Goal: Task Accomplishment & Management: Use online tool/utility

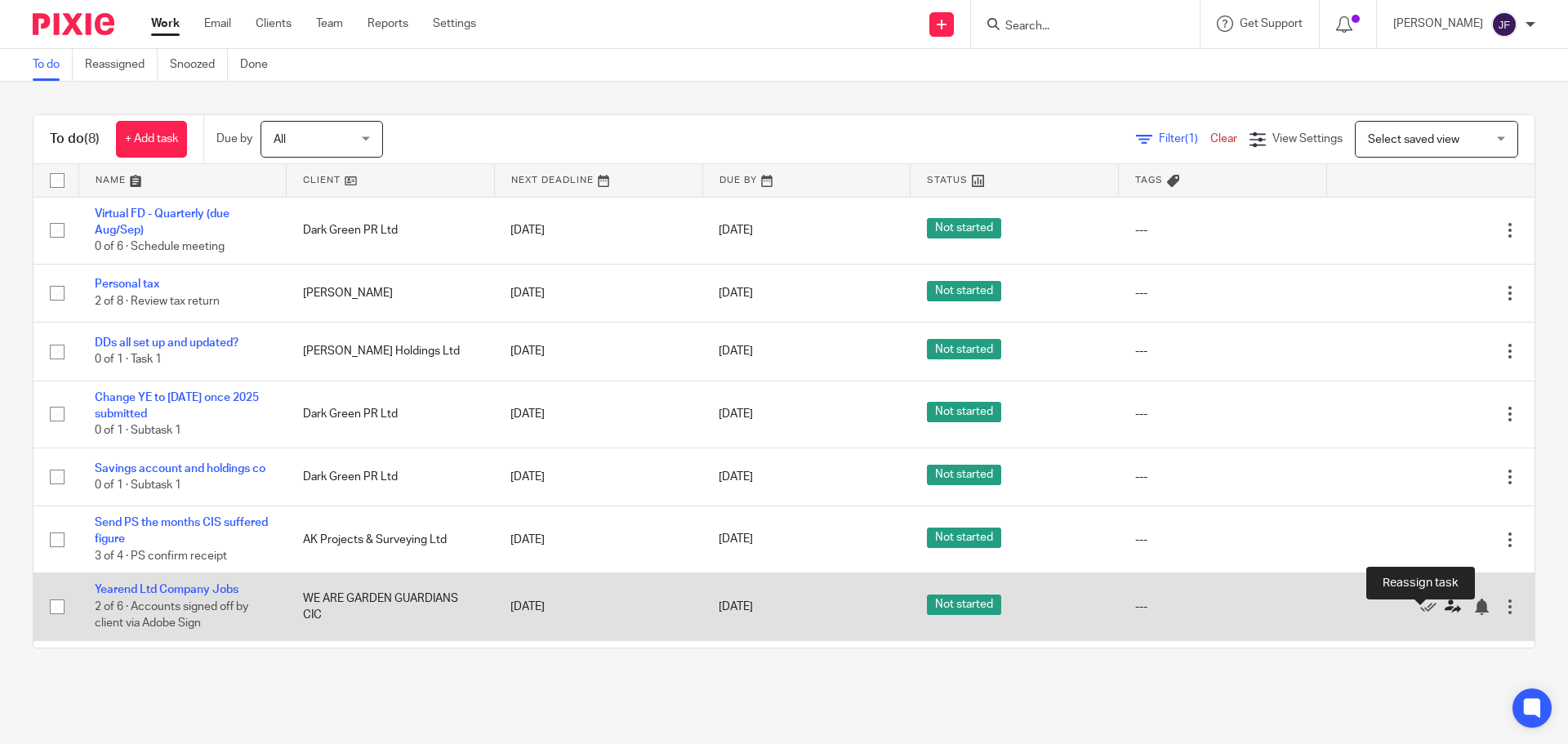
click at [1445, 609] on icon at bounding box center [1454, 607] width 16 height 16
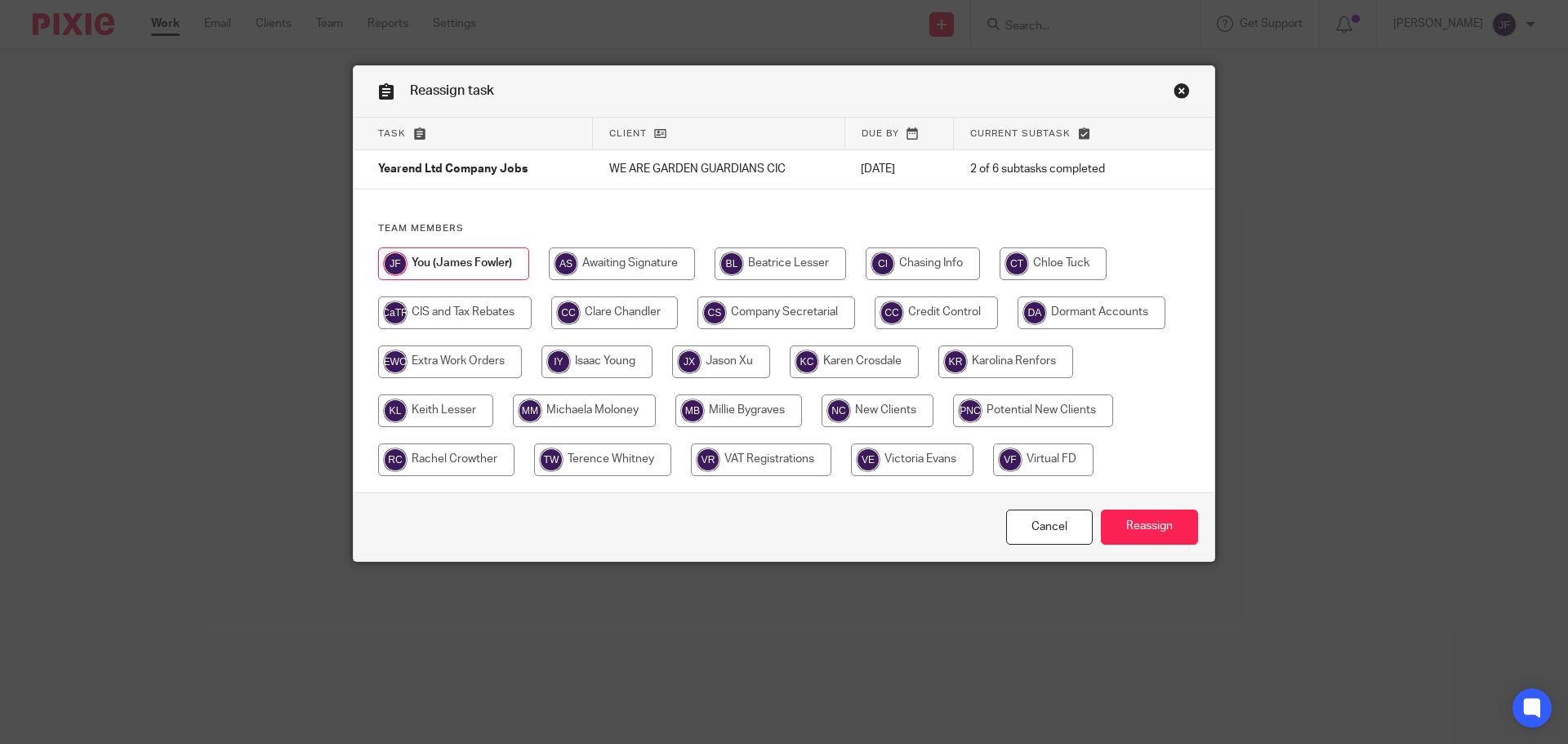
click at [1008, 272] on input "radio" at bounding box center [1053, 264] width 107 height 33
radio input "true"
click at [1175, 531] on input "Reassign" at bounding box center [1149, 527] width 97 height 35
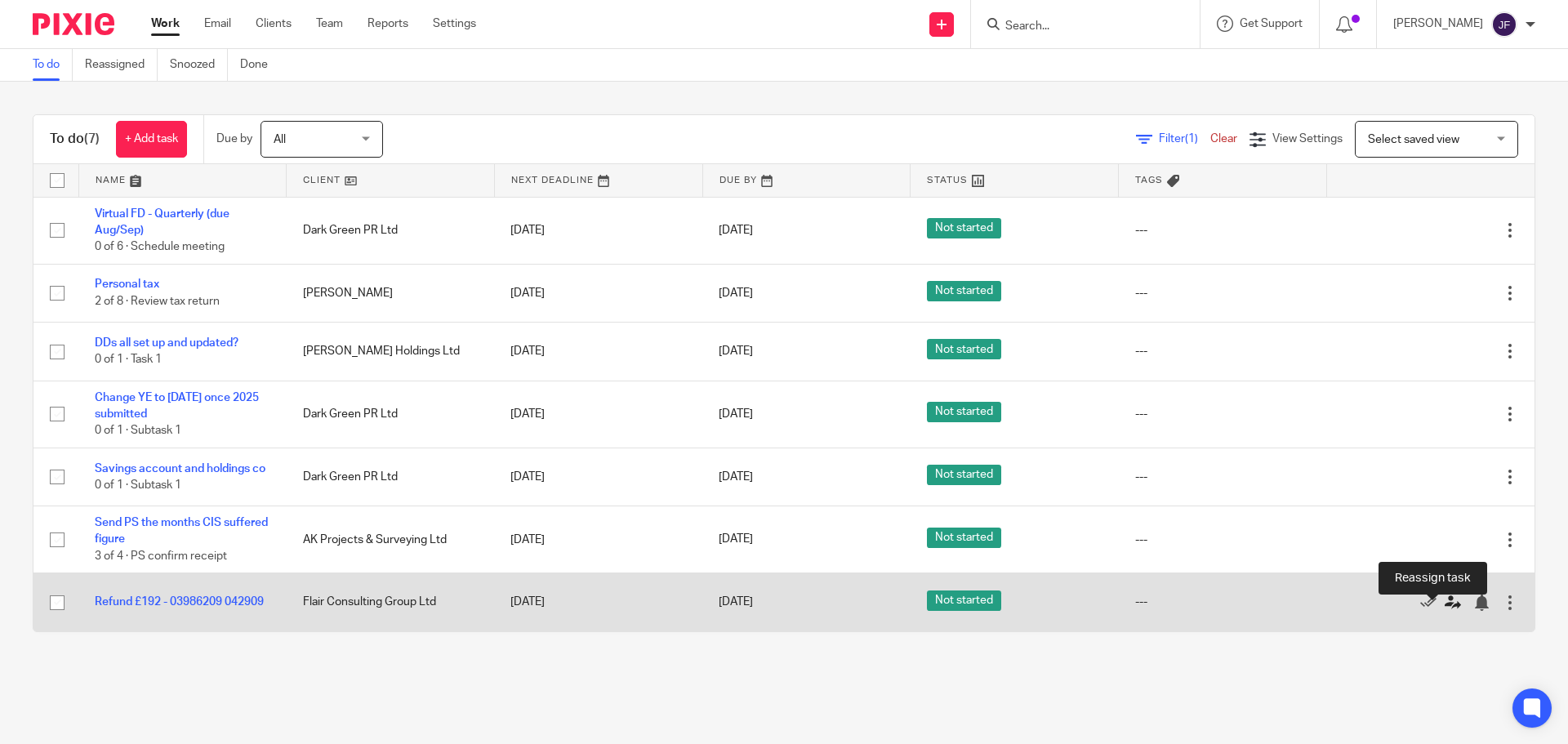
click at [1445, 611] on icon at bounding box center [1454, 603] width 16 height 16
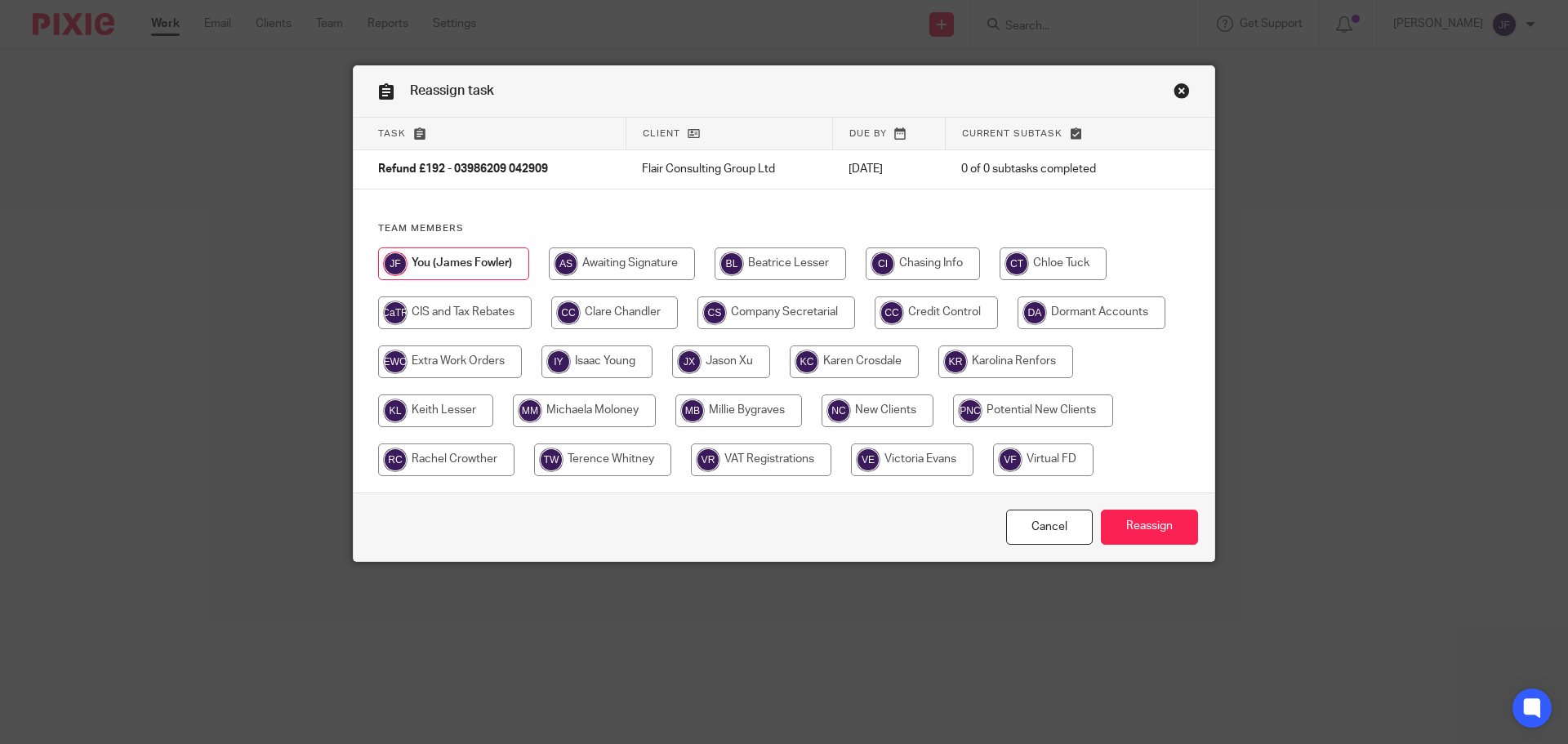
click at [462, 413] on input "radio" at bounding box center [436, 411] width 115 height 33
radio input "true"
click at [1154, 515] on input "Reassign" at bounding box center [1149, 527] width 97 height 35
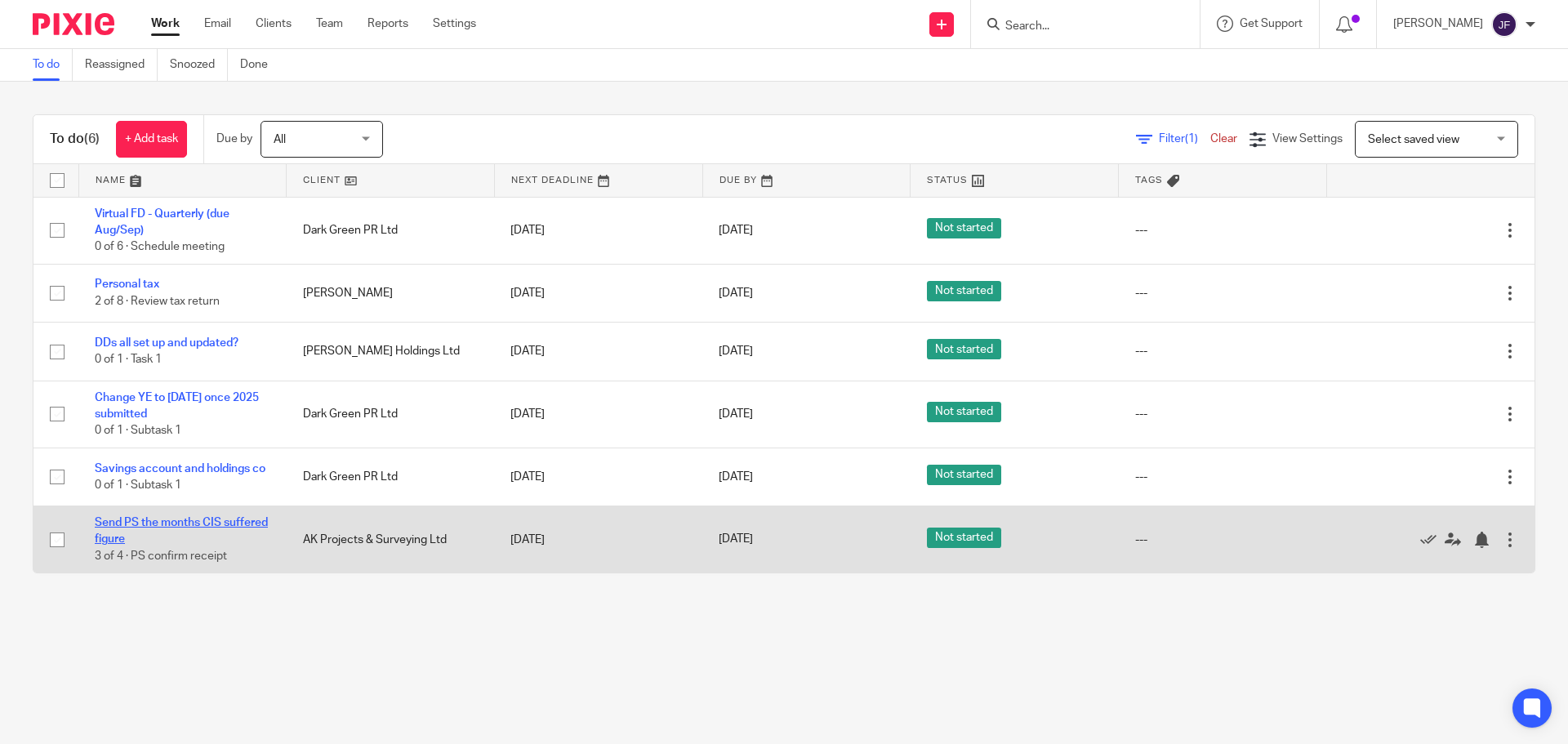
click at [189, 533] on link "Send PS the months CIS suffered figure" at bounding box center [181, 531] width 173 height 28
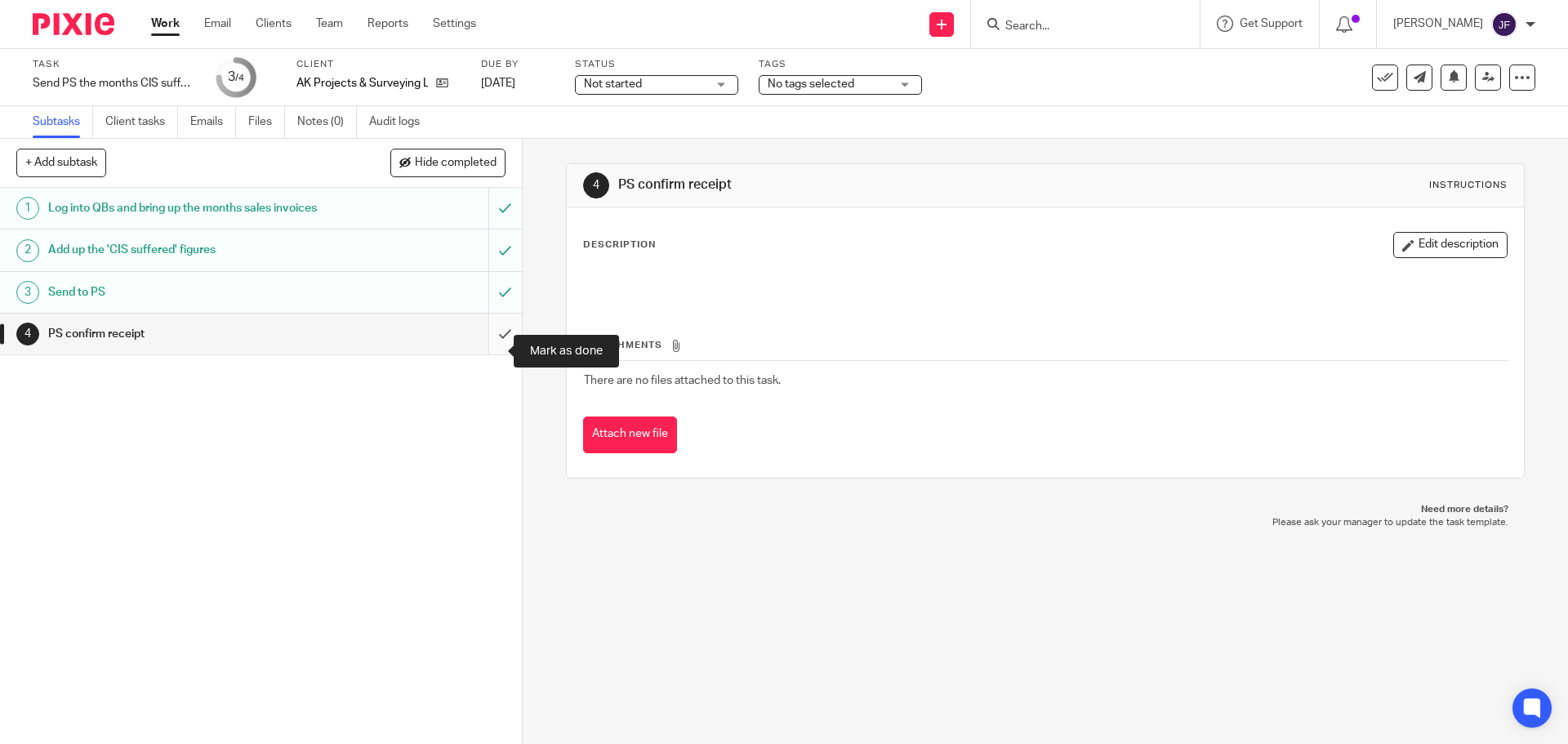
click at [488, 350] on input "submit" at bounding box center [261, 334] width 522 height 41
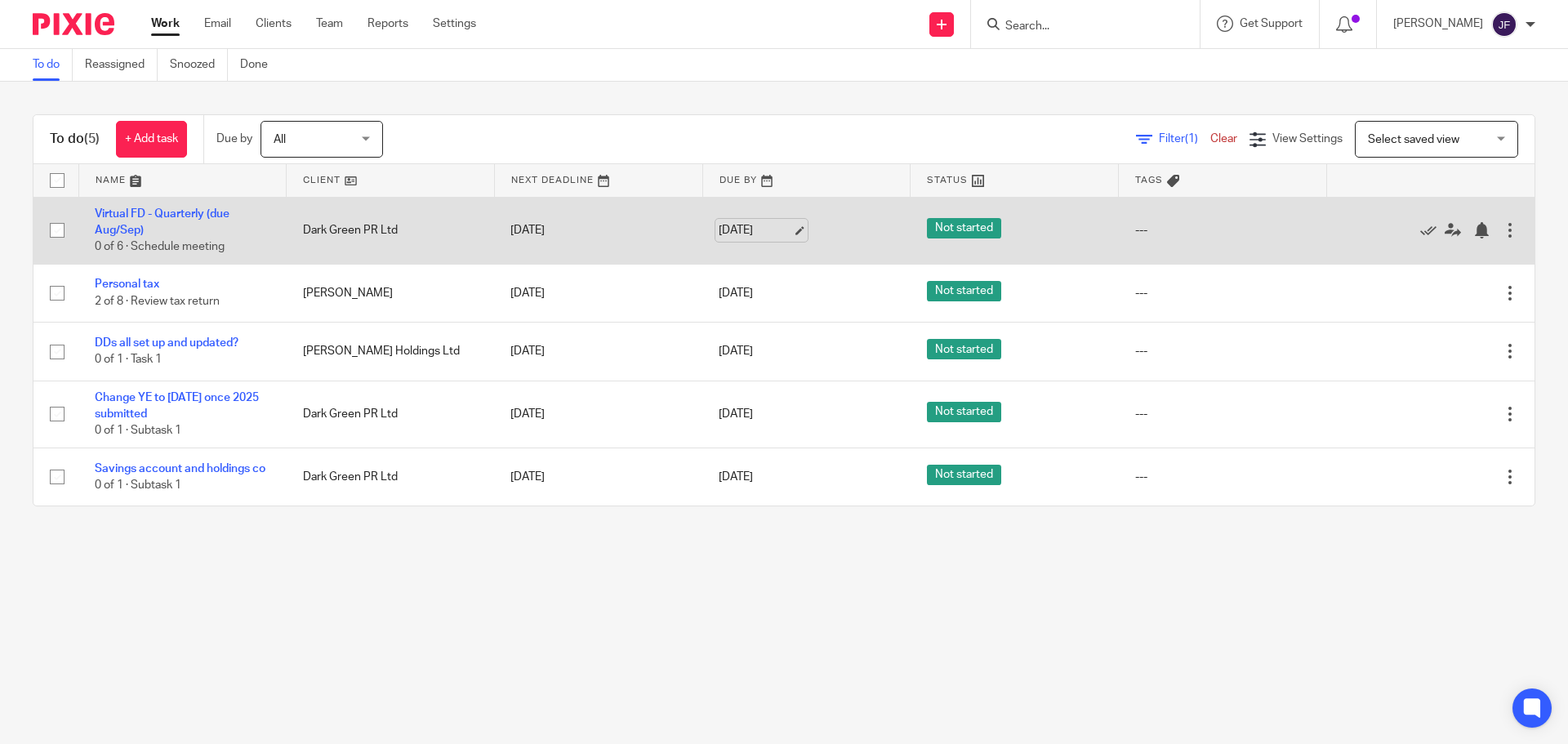
click at [723, 231] on link "[DATE]" at bounding box center [755, 231] width 74 height 17
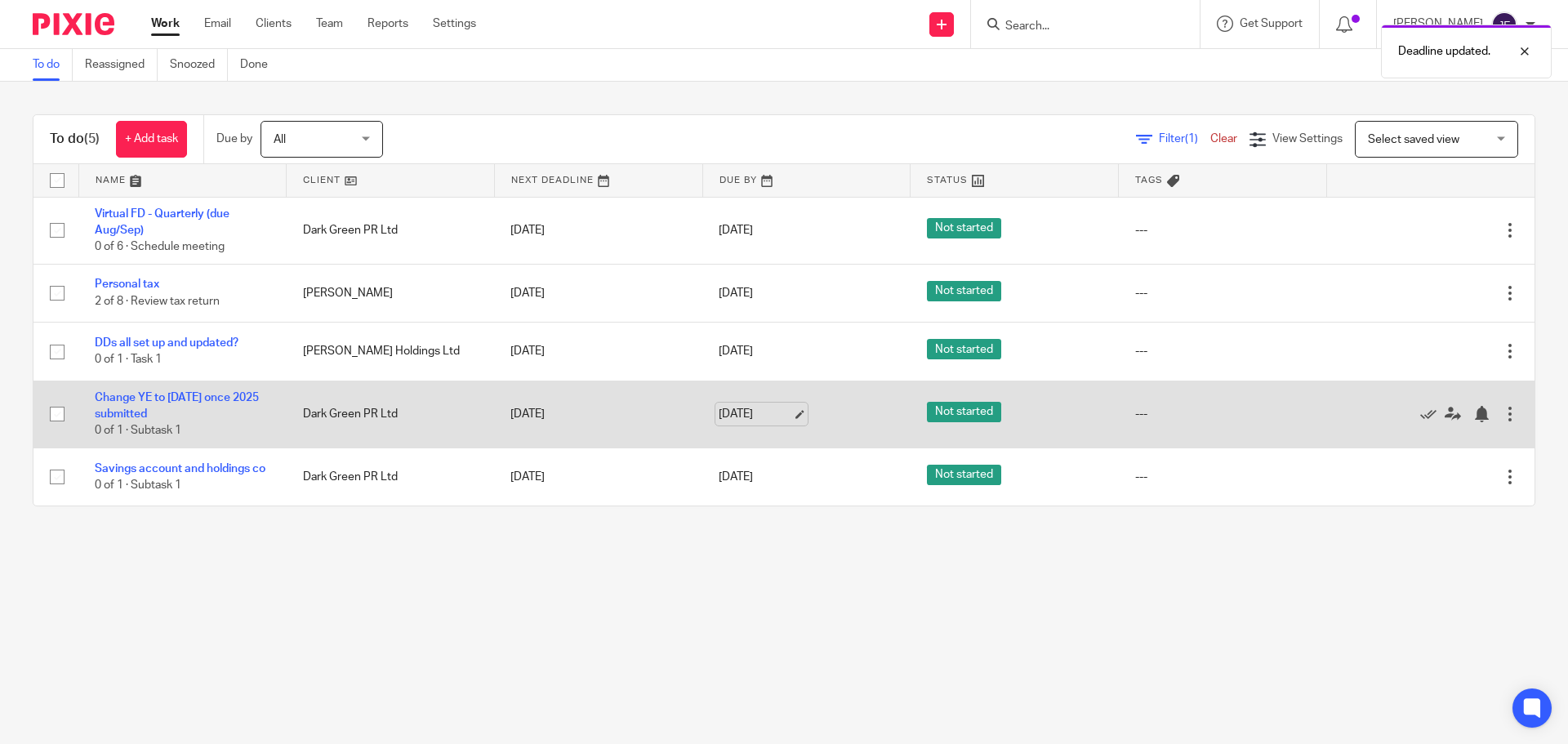
click at [724, 417] on link "[DATE]" at bounding box center [755, 415] width 74 height 17
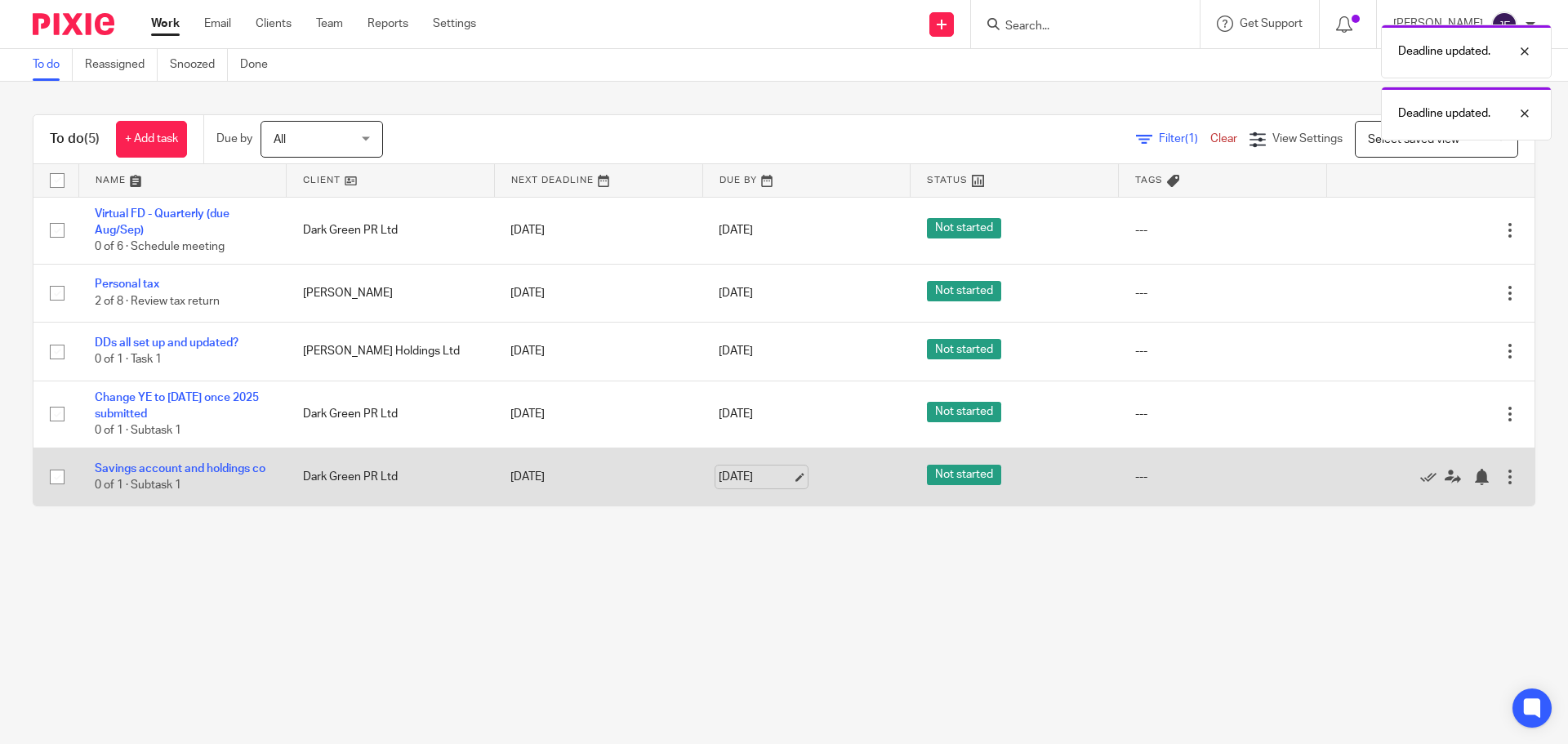
click at [741, 481] on link "[DATE]" at bounding box center [755, 477] width 74 height 17
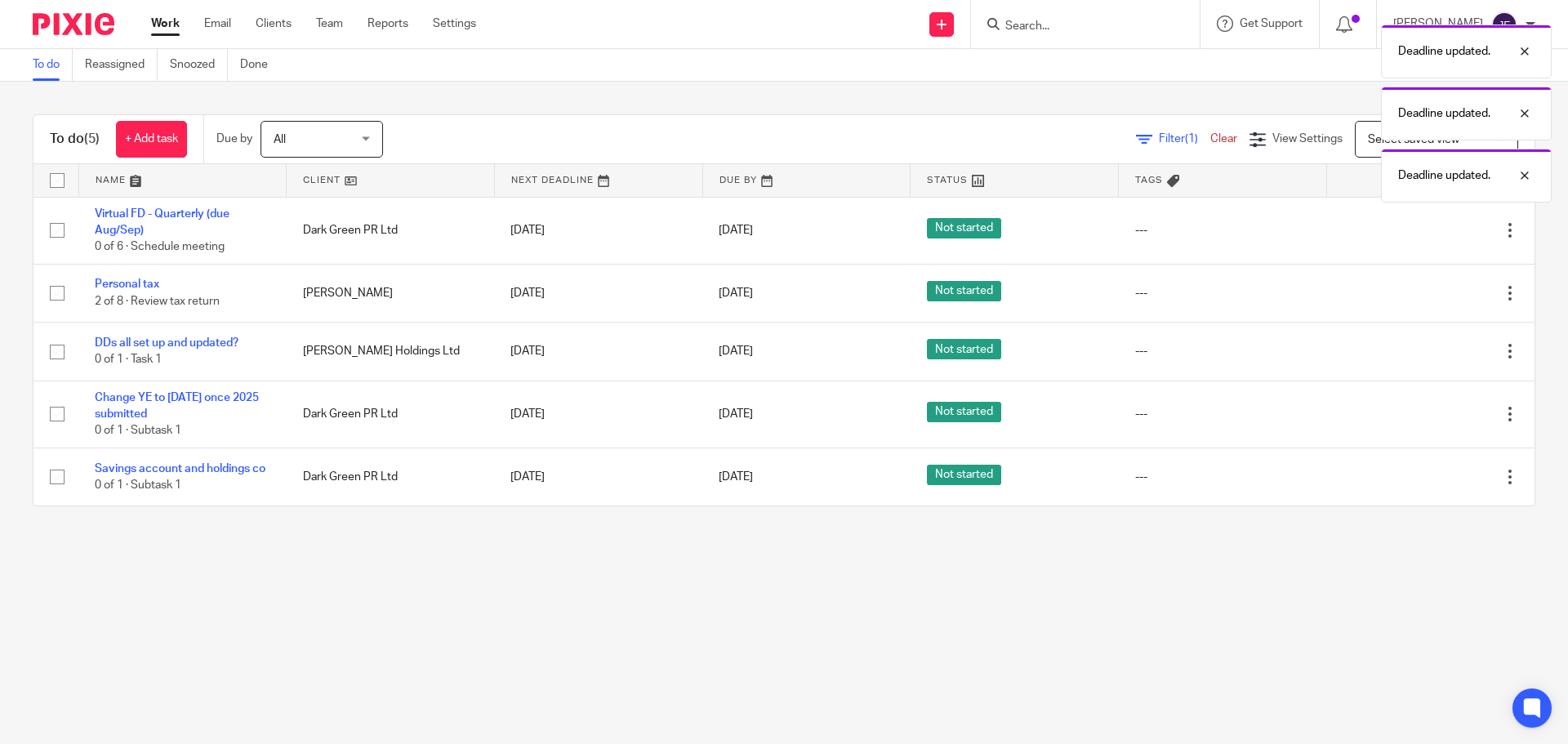
drag, startPoint x: 56, startPoint y: 23, endPoint x: 33, endPoint y: 22, distance: 23.0
click at [56, 23] on img at bounding box center [74, 24] width 82 height 22
